Goal: Task Accomplishment & Management: Manage account settings

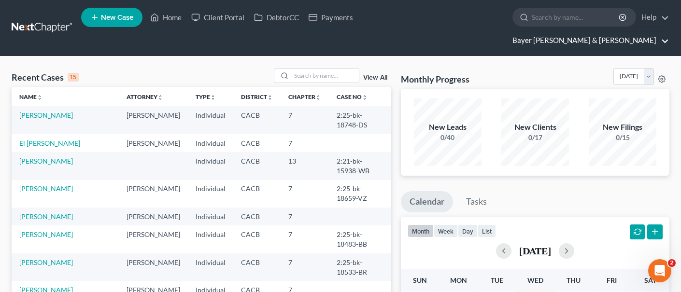
drag, startPoint x: 615, startPoint y: 16, endPoint x: 608, endPoint y: 28, distance: 13.0
click at [615, 32] on link "Bayer [PERSON_NAME] & [PERSON_NAME]" at bounding box center [587, 40] width 161 height 17
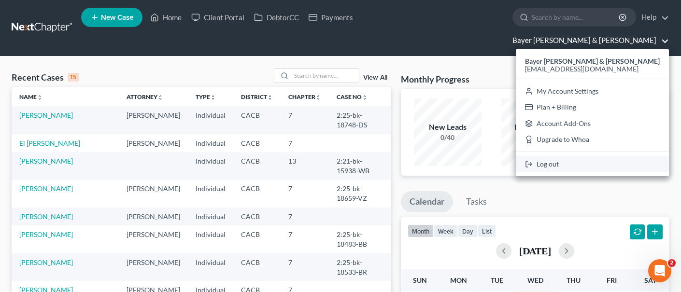
click at [607, 156] on link "Log out" at bounding box center [592, 164] width 153 height 16
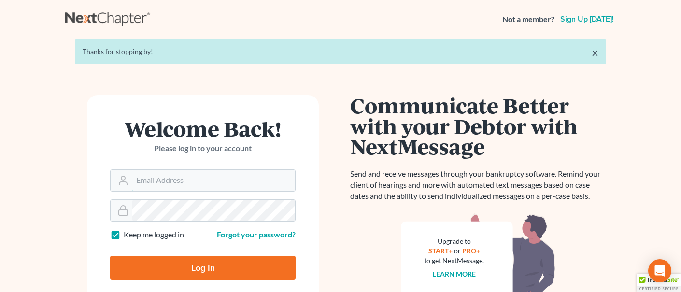
type input "[EMAIL_ADDRESS][DOMAIN_NAME]"
click at [175, 273] on input "Log In" at bounding box center [202, 268] width 185 height 24
type input "Thinking..."
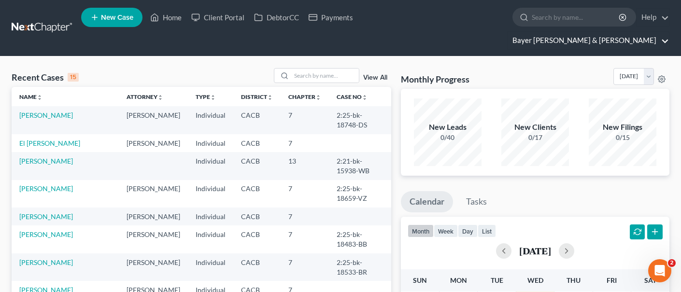
click at [609, 32] on link "Bayer [PERSON_NAME] & [PERSON_NAME]" at bounding box center [587, 40] width 161 height 17
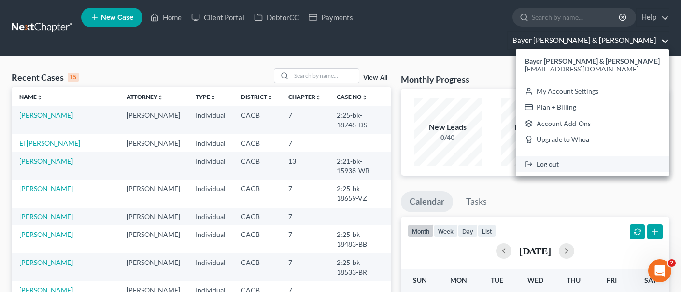
click at [620, 156] on link "Log out" at bounding box center [592, 164] width 153 height 16
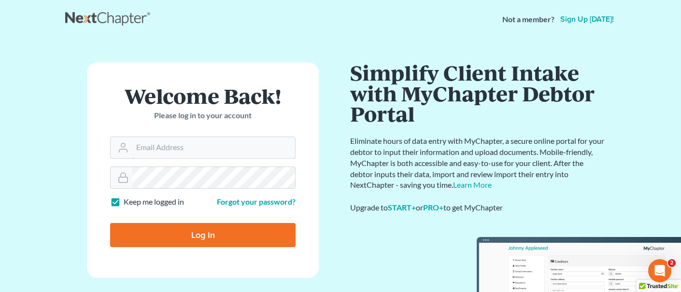
type input "[EMAIL_ADDRESS][DOMAIN_NAME]"
click at [201, 241] on input "Log In" at bounding box center [202, 235] width 185 height 24
type input "Thinking..."
